Goal: Entertainment & Leisure: Consume media (video, audio)

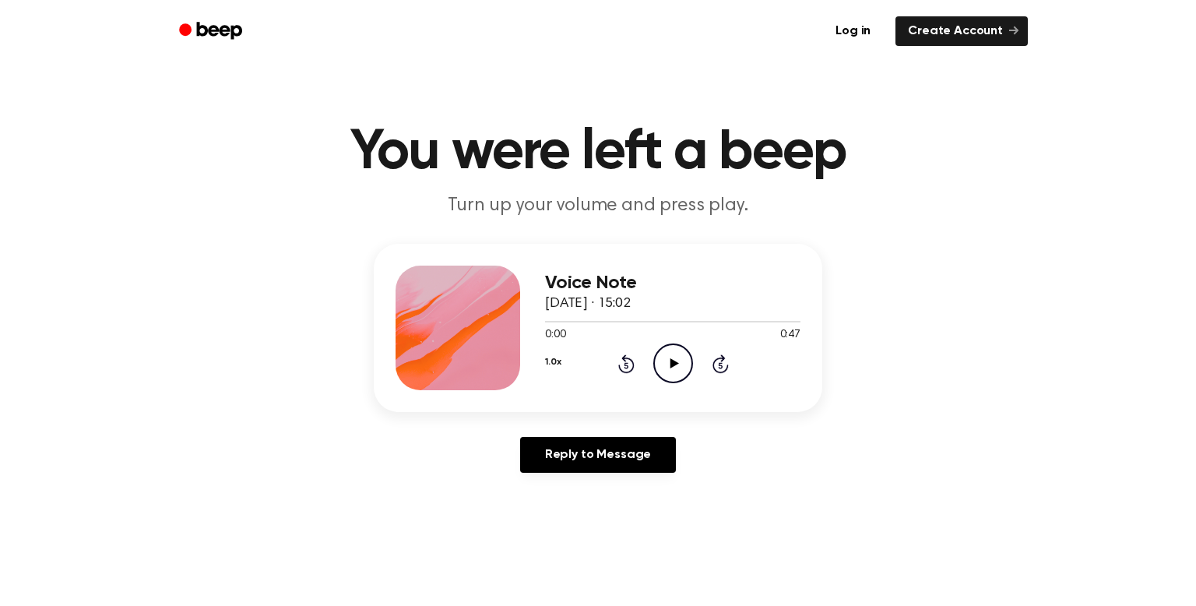
click at [670, 361] on icon at bounding box center [674, 363] width 9 height 10
click at [673, 364] on icon at bounding box center [674, 363] width 9 height 10
click at [671, 364] on icon at bounding box center [674, 363] width 9 height 10
drag, startPoint x: 670, startPoint y: 360, endPoint x: 608, endPoint y: 308, distance: 81.2
click at [668, 359] on icon "Play Audio" at bounding box center [673, 363] width 40 height 40
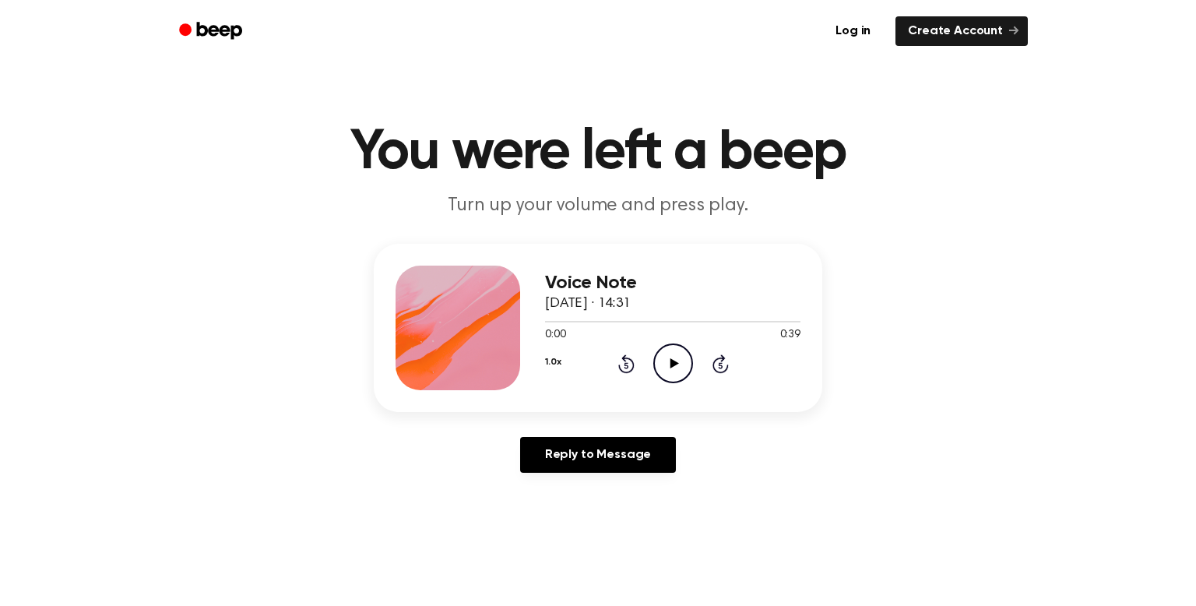
click at [671, 366] on icon at bounding box center [674, 363] width 9 height 10
